Goal: Entertainment & Leisure: Consume media (video, audio)

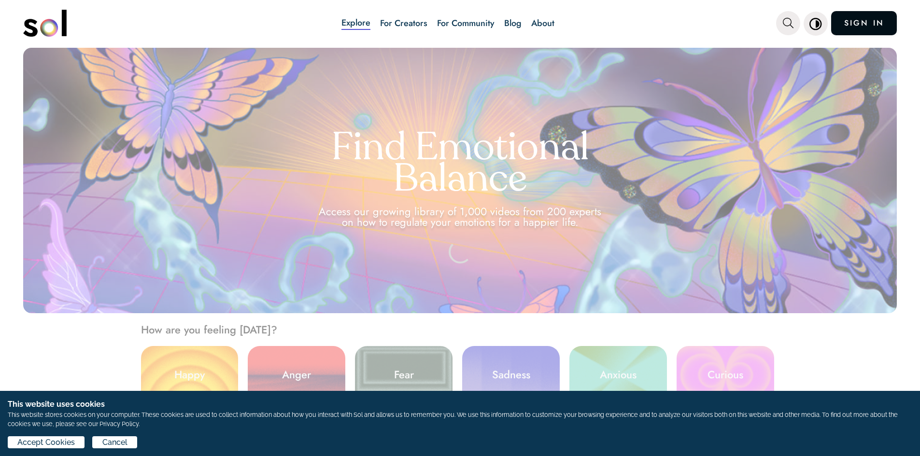
click at [859, 25] on link "SIGN IN" at bounding box center [864, 23] width 66 height 24
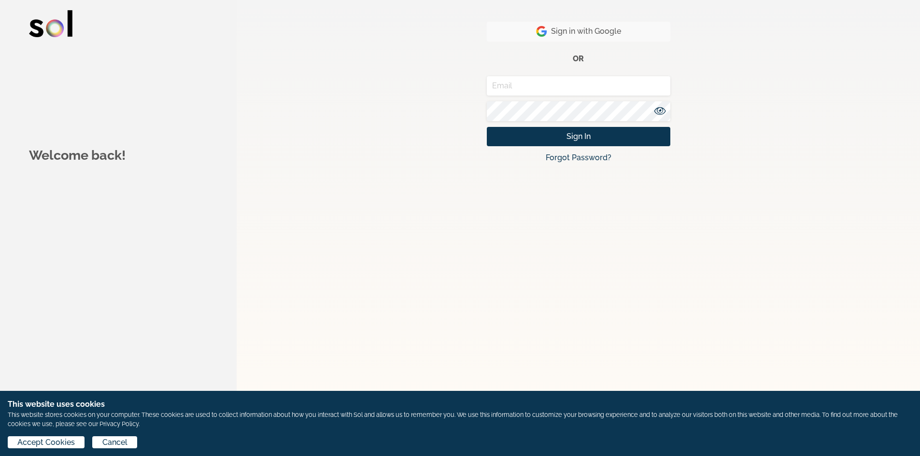
click at [627, 35] on button "Sign in with Google" at bounding box center [579, 32] width 184 height 20
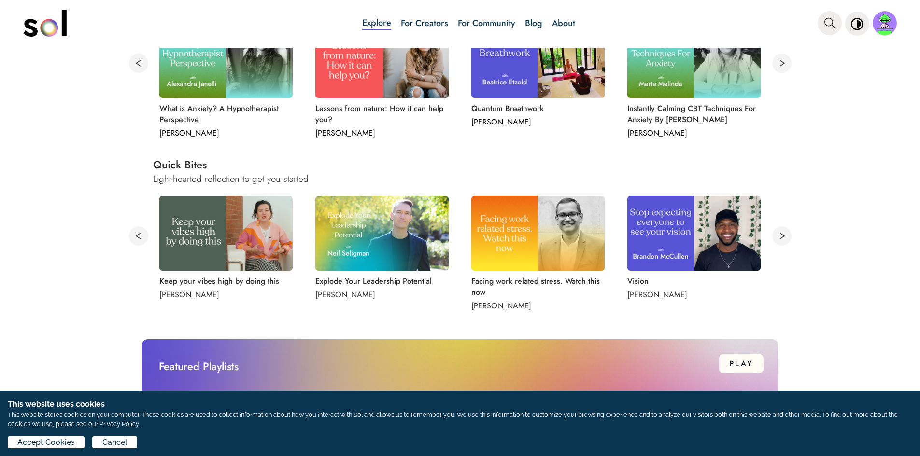
scroll to position [435, 0]
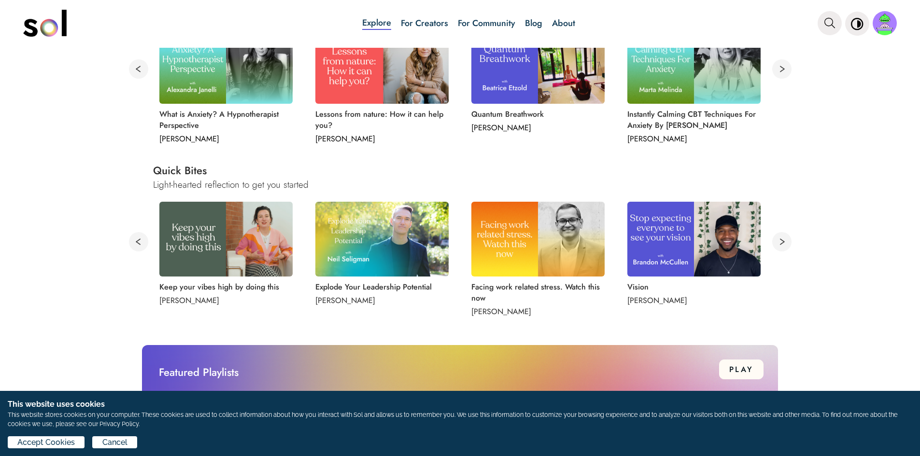
click at [777, 240] on button at bounding box center [781, 241] width 19 height 19
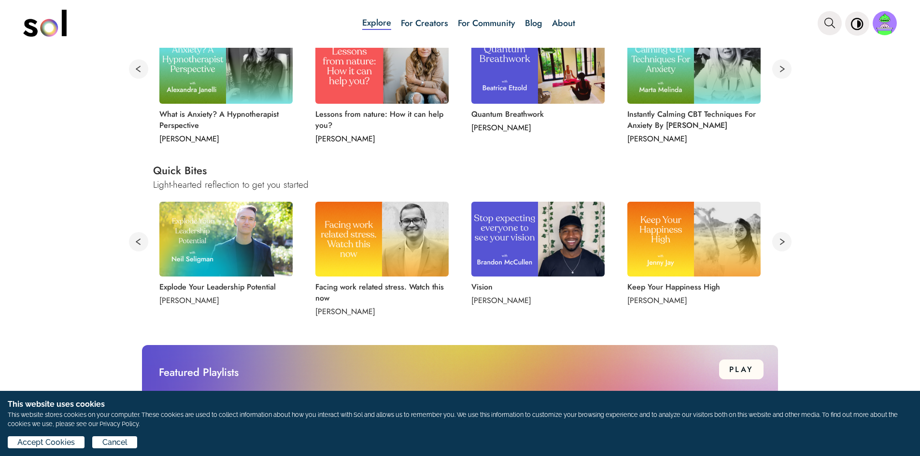
click at [778, 242] on button at bounding box center [781, 241] width 19 height 19
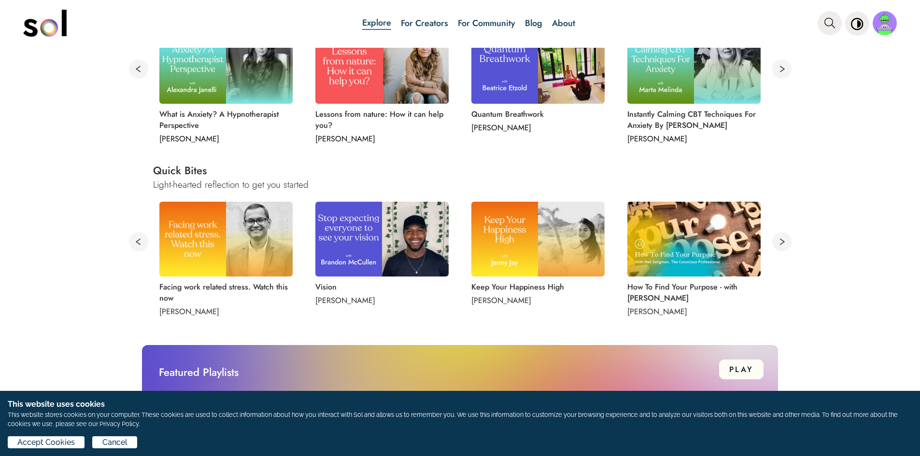
click at [699, 242] on img at bounding box center [693, 239] width 133 height 75
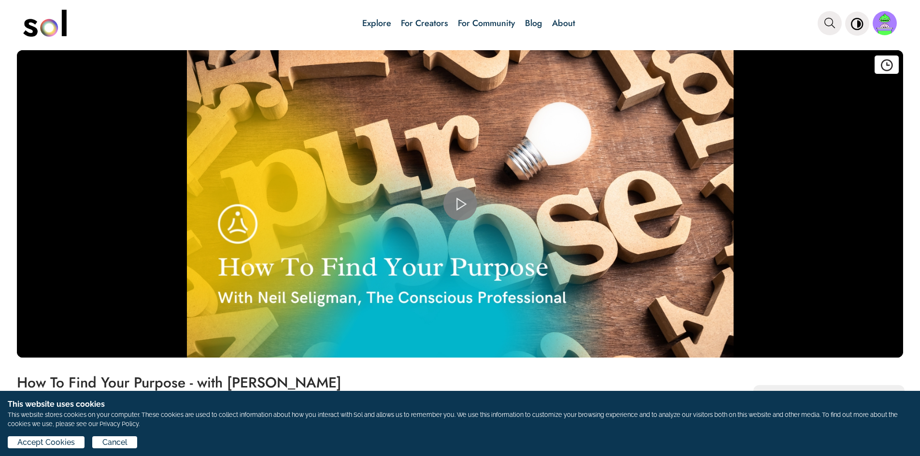
click at [460, 204] on span "Video Player" at bounding box center [460, 204] width 0 height 0
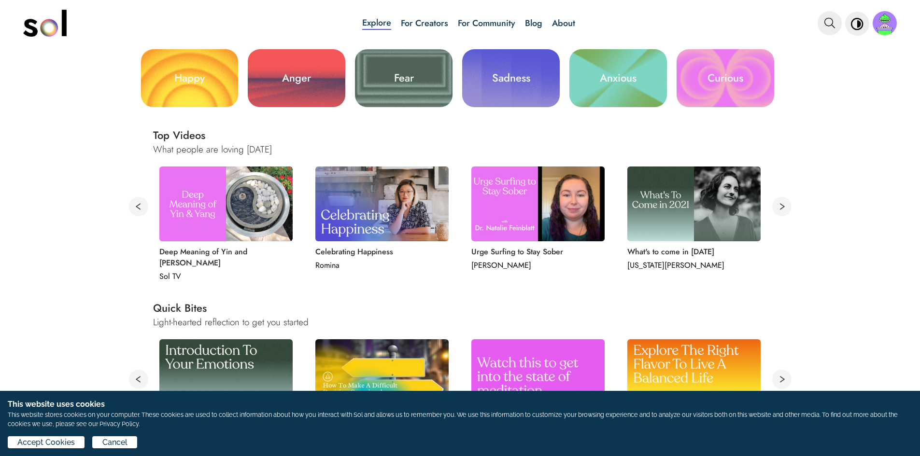
scroll to position [386, 0]
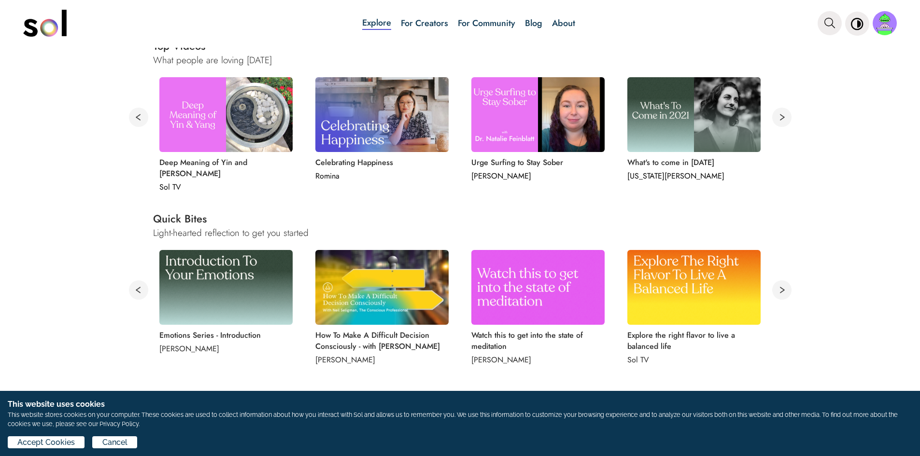
click at [776, 290] on button at bounding box center [781, 290] width 19 height 19
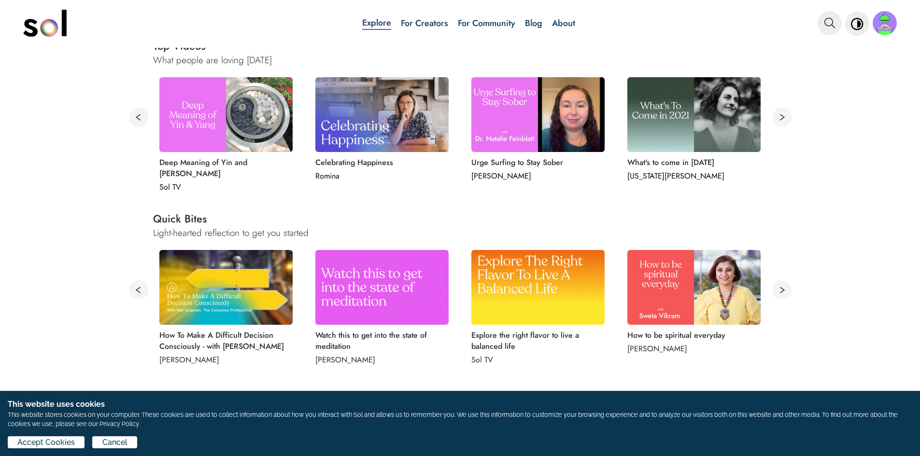
click at [776, 290] on button at bounding box center [781, 290] width 19 height 19
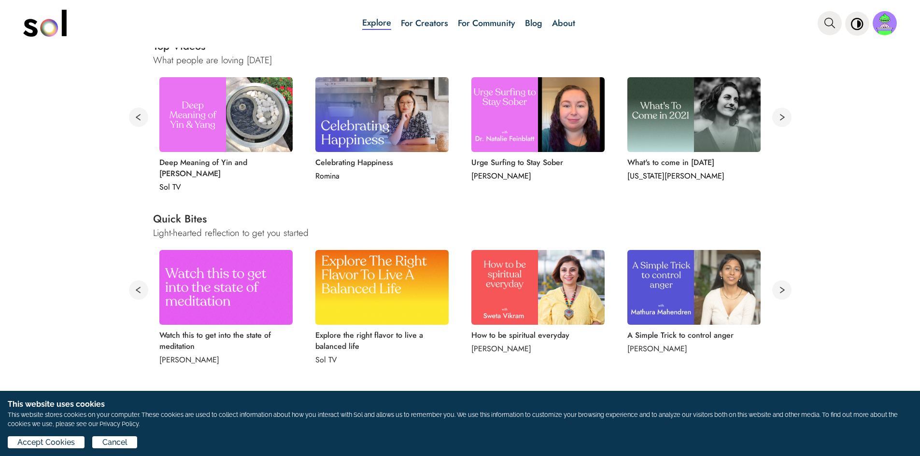
drag, startPoint x: 694, startPoint y: 296, endPoint x: 698, endPoint y: 312, distance: 17.0
click at [696, 299] on img at bounding box center [693, 287] width 133 height 75
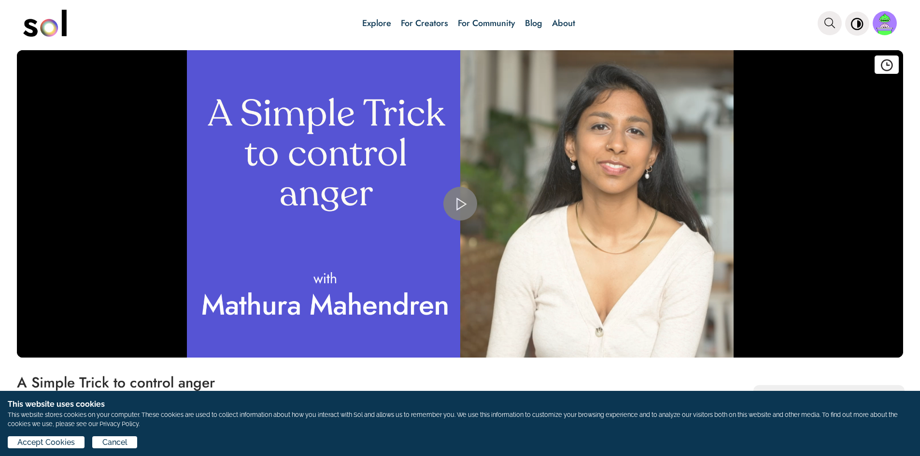
click at [460, 204] on span "Video Player" at bounding box center [460, 204] width 0 height 0
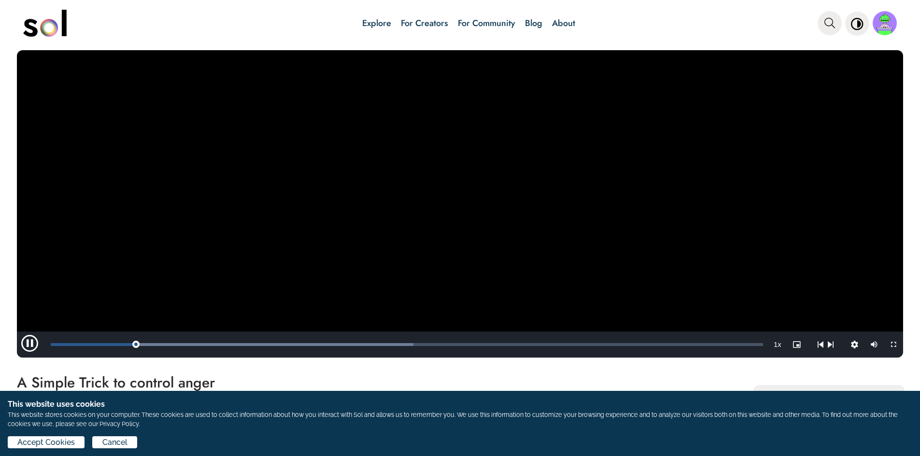
click at [489, 229] on video "Video Player" at bounding box center [460, 204] width 886 height 308
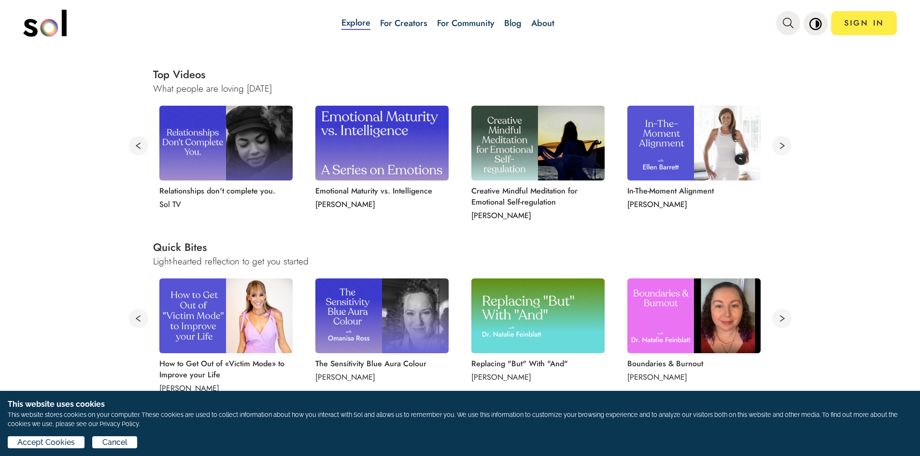
scroll to position [483, 0]
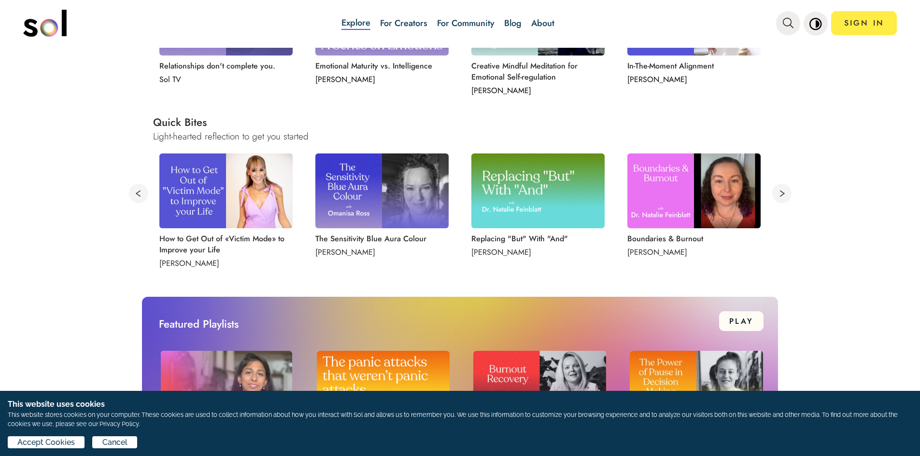
click at [777, 194] on button at bounding box center [781, 193] width 19 height 19
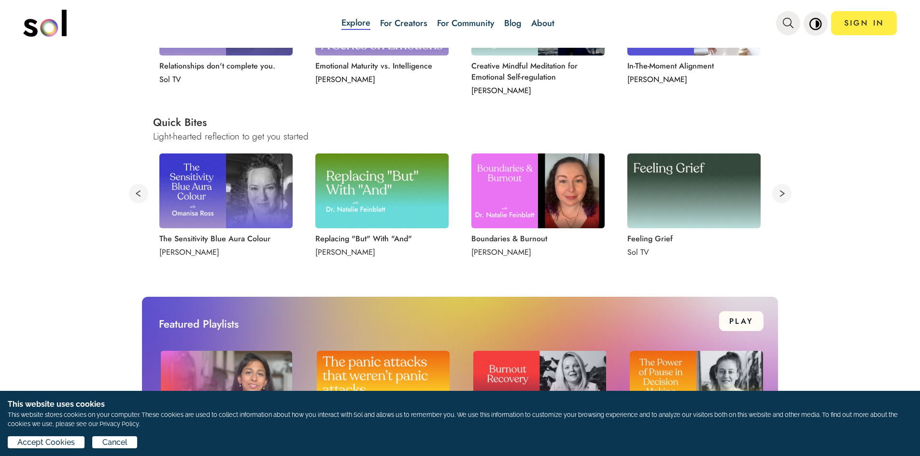
click at [777, 194] on button at bounding box center [781, 193] width 19 height 19
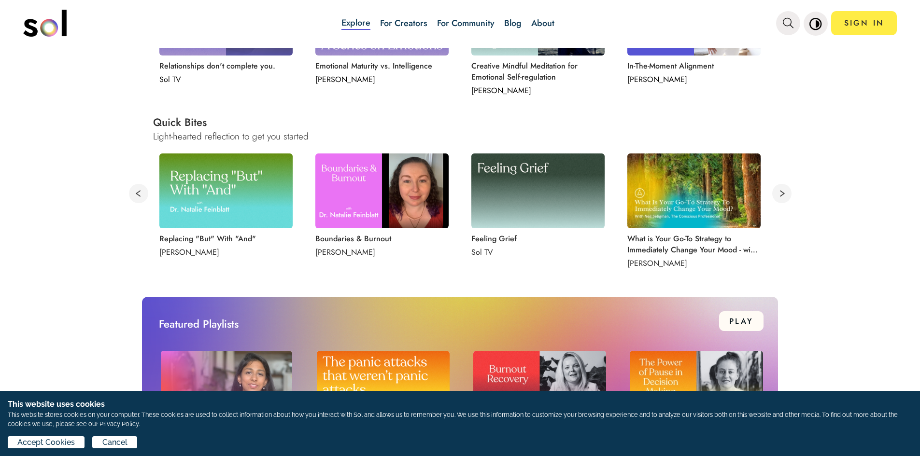
click at [777, 194] on button at bounding box center [781, 193] width 19 height 19
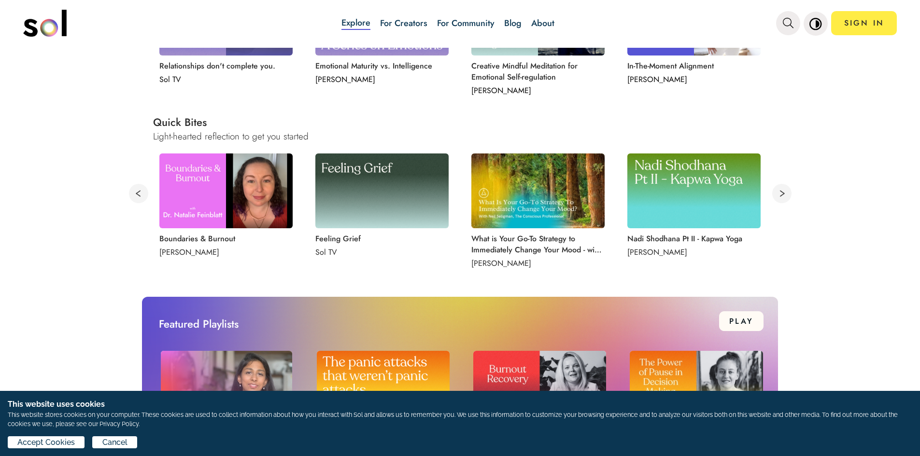
click at [777, 194] on button at bounding box center [781, 193] width 19 height 19
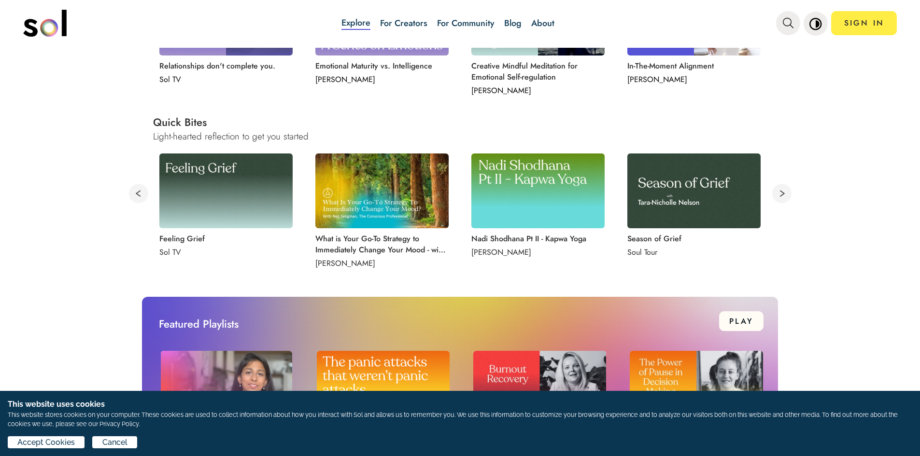
scroll to position [580, 0]
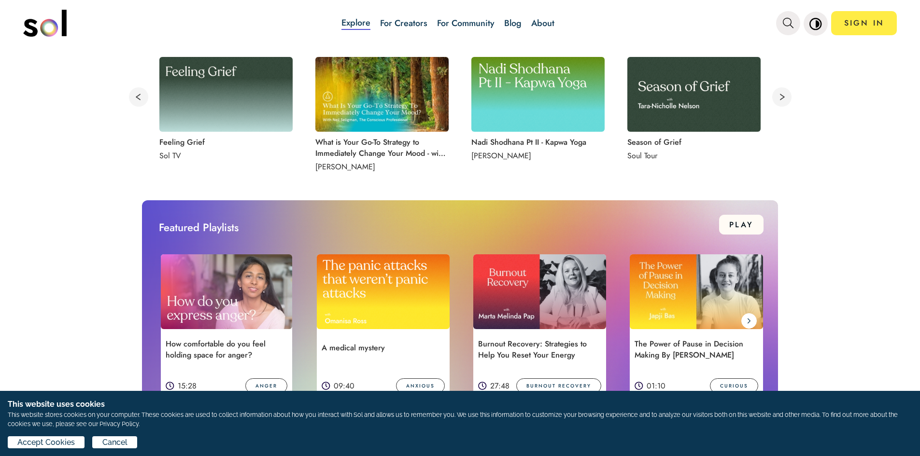
click at [228, 271] on img at bounding box center [226, 292] width 131 height 75
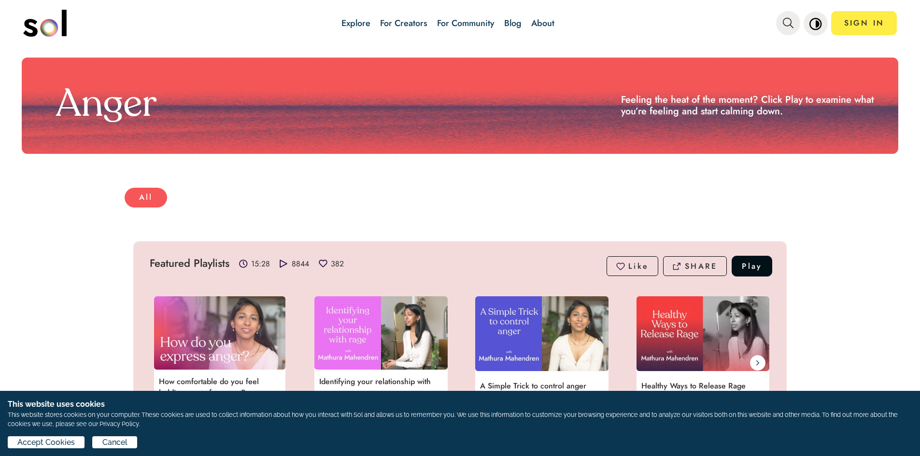
scroll to position [36, 0]
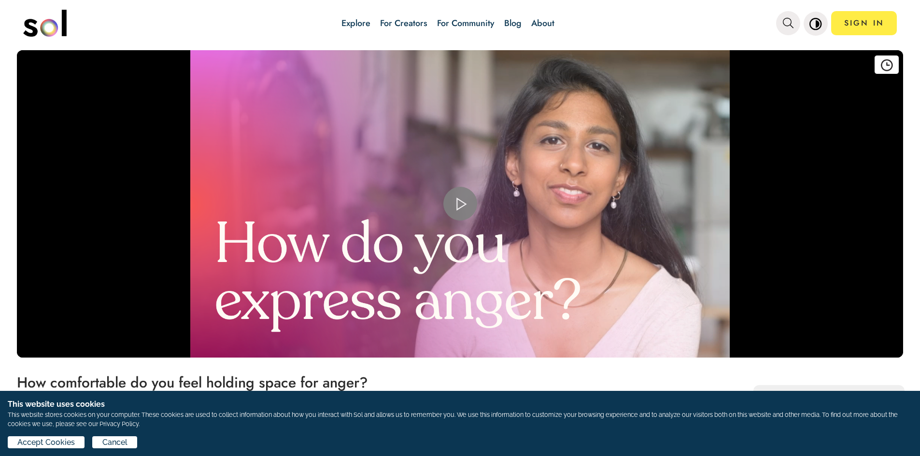
click at [460, 204] on span "Video Player" at bounding box center [460, 204] width 0 height 0
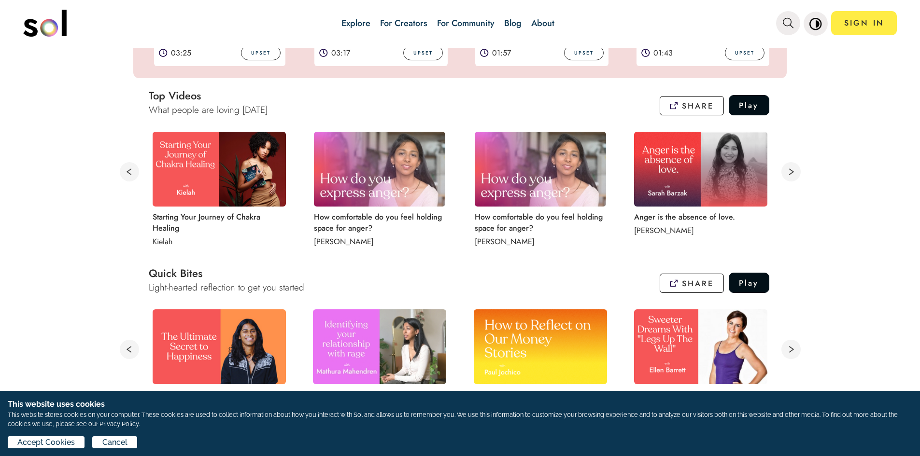
scroll to position [435, 0]
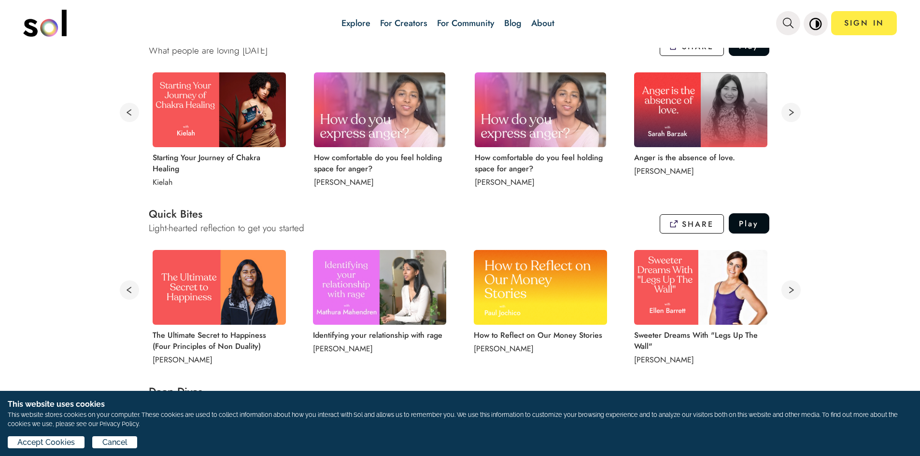
click at [390, 298] on img at bounding box center [379, 287] width 133 height 75
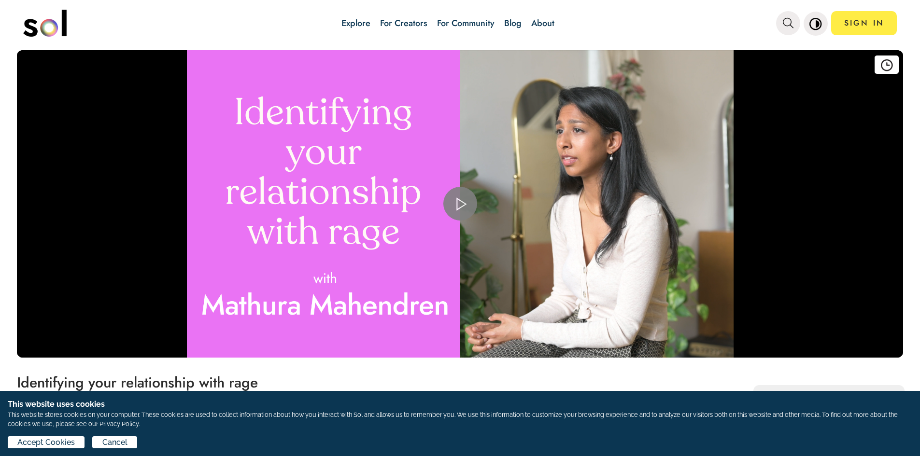
click at [460, 204] on span "Video Player" at bounding box center [460, 204] width 0 height 0
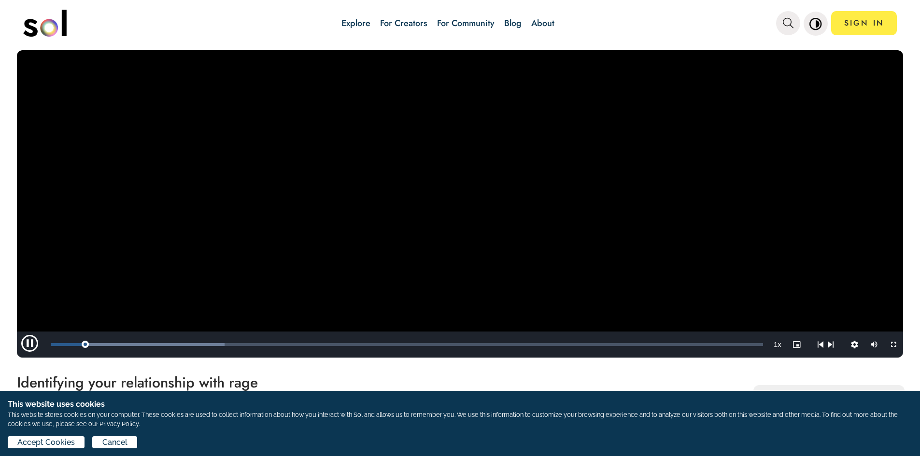
click at [393, 201] on video "Video Player" at bounding box center [460, 204] width 886 height 308
click at [395, 199] on video "Video Player" at bounding box center [460, 204] width 886 height 308
click at [400, 221] on video "Video Player" at bounding box center [460, 204] width 886 height 308
drag, startPoint x: 130, startPoint y: 343, endPoint x: 0, endPoint y: 347, distance: 130.0
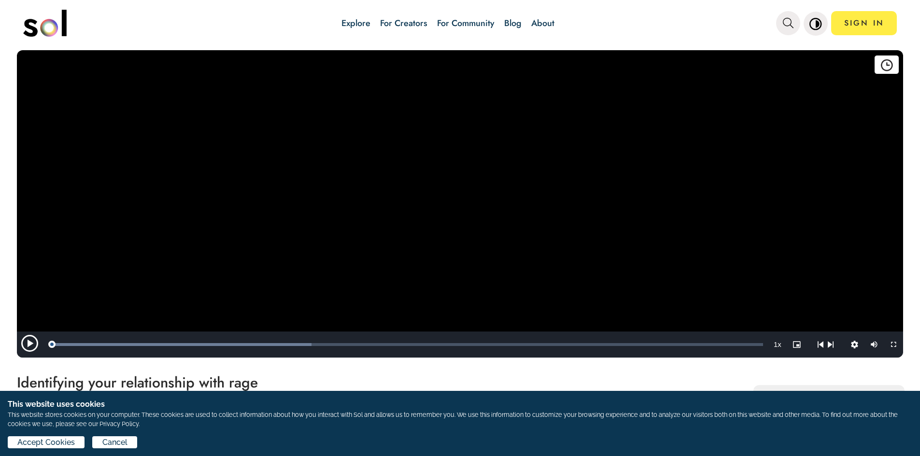
click at [0, 347] on div "Add to watch later Delete from favorites Video Player is loading. Play Video Pl…" at bounding box center [460, 203] width 920 height 310
click at [369, 223] on video "Video Player" at bounding box center [460, 204] width 886 height 308
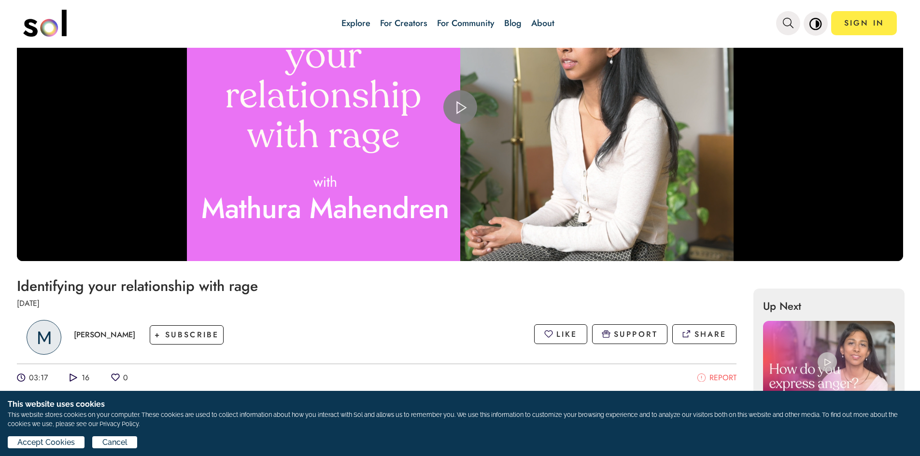
click at [460, 107] on span "Video Player" at bounding box center [460, 107] width 0 height 0
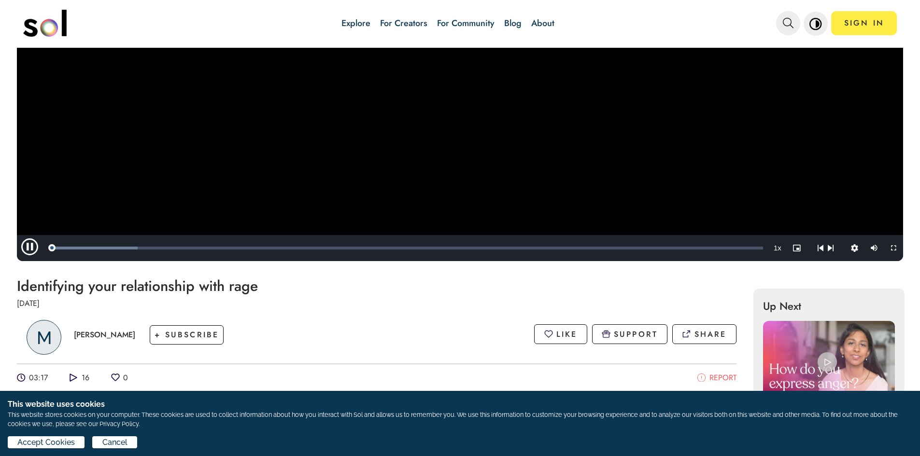
scroll to position [2, 0]
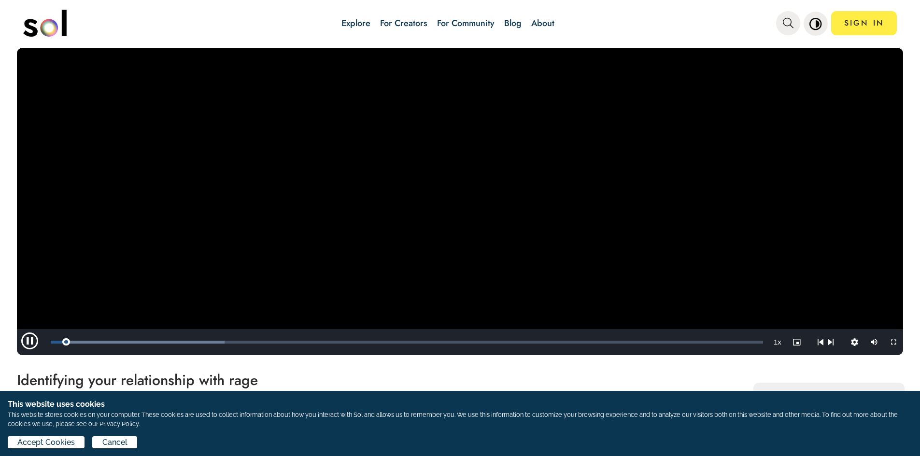
click at [406, 182] on video "Video Player" at bounding box center [460, 202] width 886 height 308
